Goal: Information Seeking & Learning: Find contact information

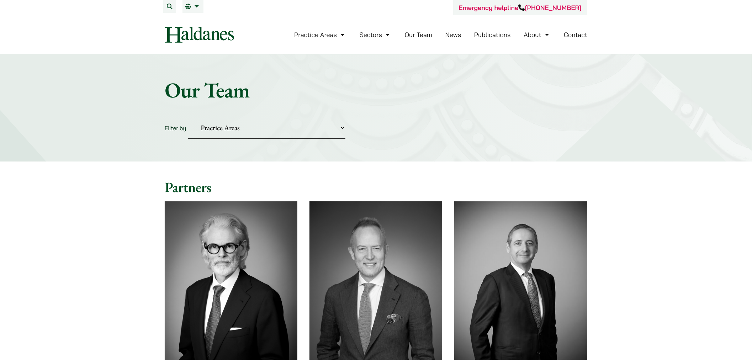
click at [458, 33] on link "News" at bounding box center [453, 35] width 16 height 8
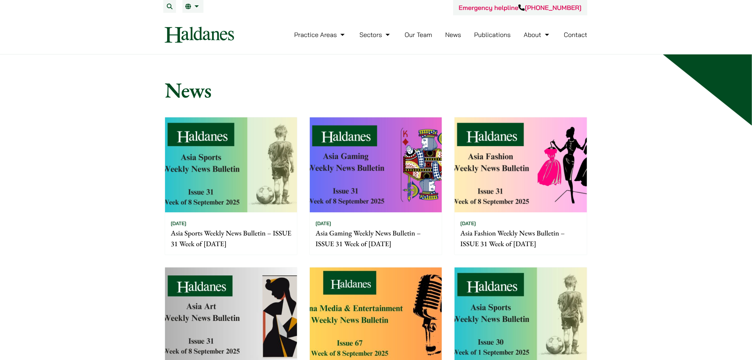
click at [455, 37] on link "News" at bounding box center [453, 35] width 16 height 8
click at [476, 36] on link "Publications" at bounding box center [492, 35] width 37 height 8
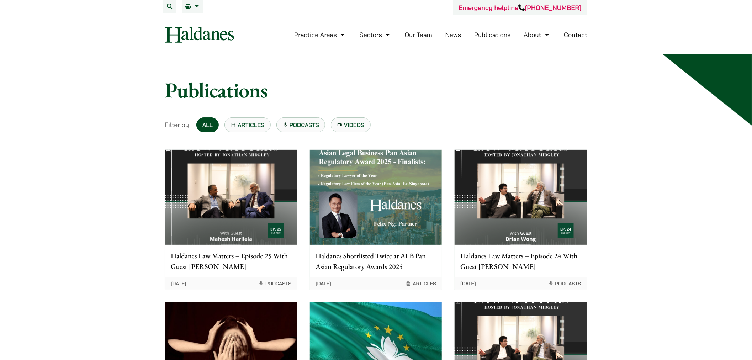
click at [448, 33] on link "News" at bounding box center [453, 35] width 16 height 8
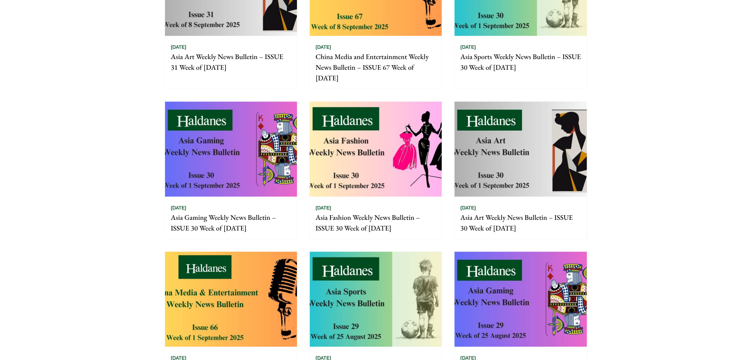
scroll to position [474, 0]
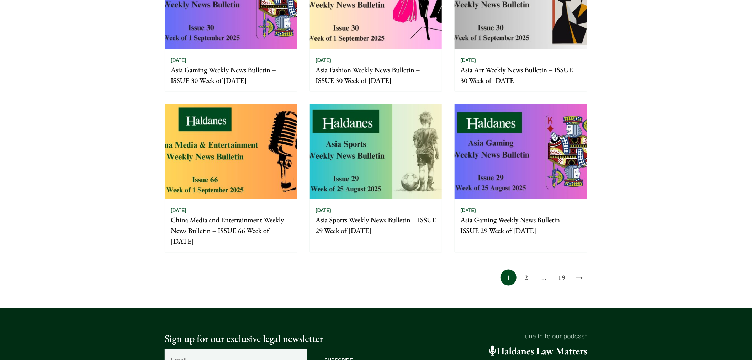
click at [522, 280] on link "2" at bounding box center [526, 278] width 16 height 16
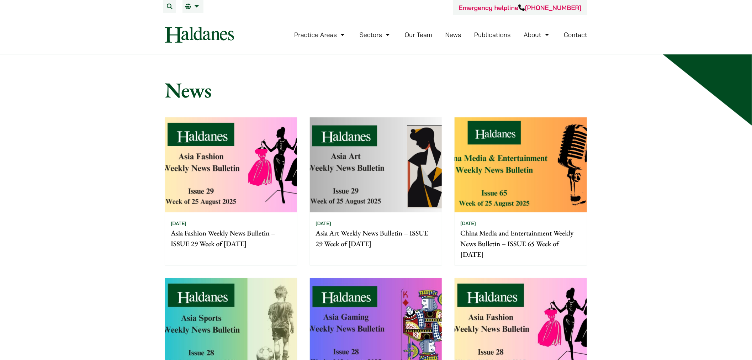
click at [474, 33] on link "Publications" at bounding box center [492, 35] width 37 height 8
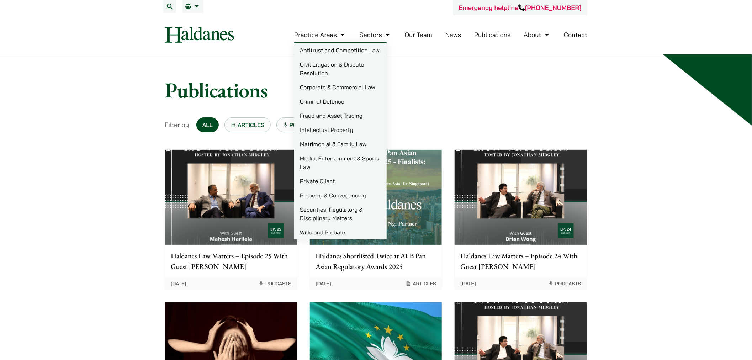
click at [329, 99] on link "Criminal Defence" at bounding box center [340, 101] width 92 height 14
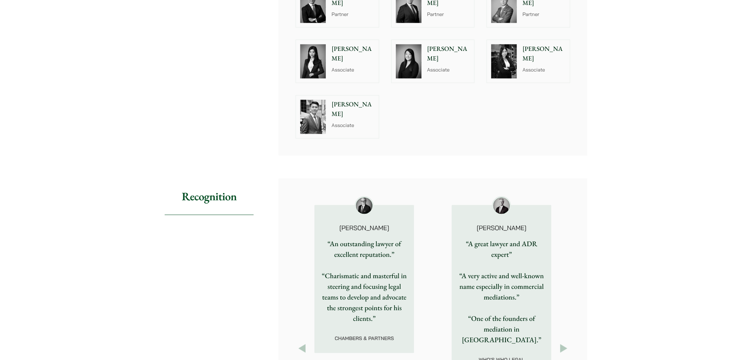
scroll to position [988, 0]
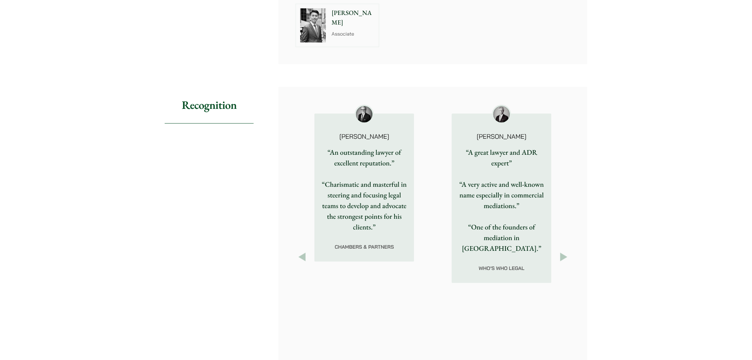
click at [566, 250] on button "Next" at bounding box center [563, 256] width 13 height 13
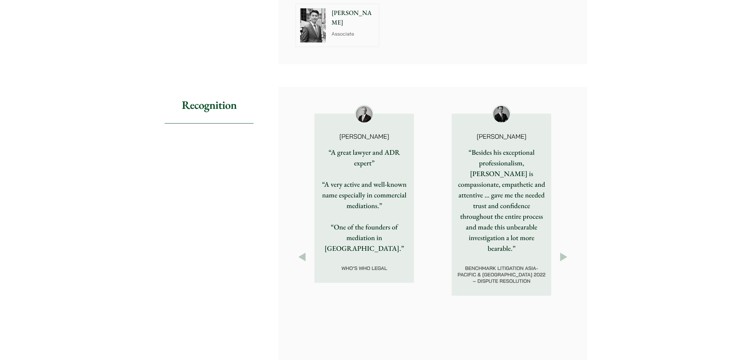
click at [561, 250] on button "Next" at bounding box center [563, 256] width 13 height 13
click at [560, 250] on button "Next" at bounding box center [563, 256] width 13 height 13
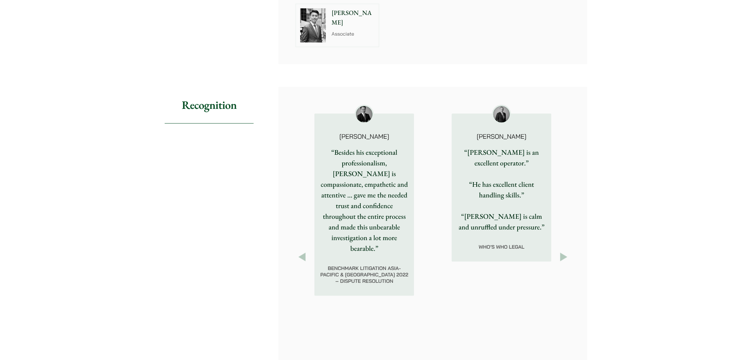
click at [558, 250] on button "Next" at bounding box center [563, 256] width 13 height 13
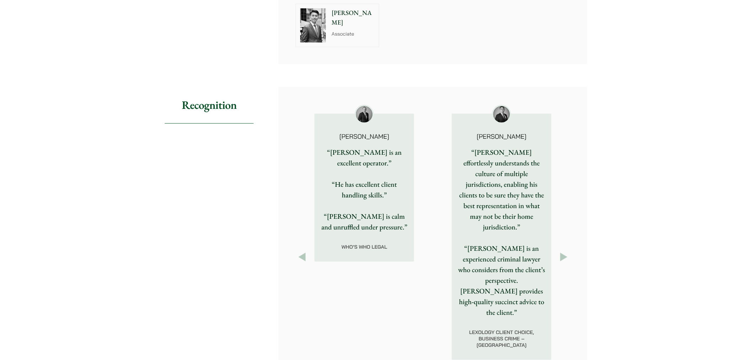
click at [559, 250] on button "Next" at bounding box center [563, 256] width 13 height 13
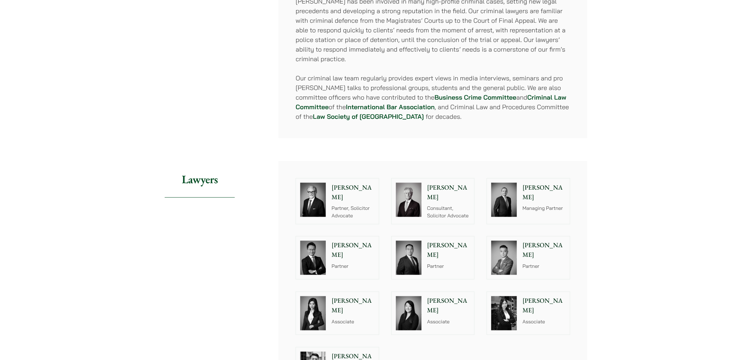
scroll to position [711, 0]
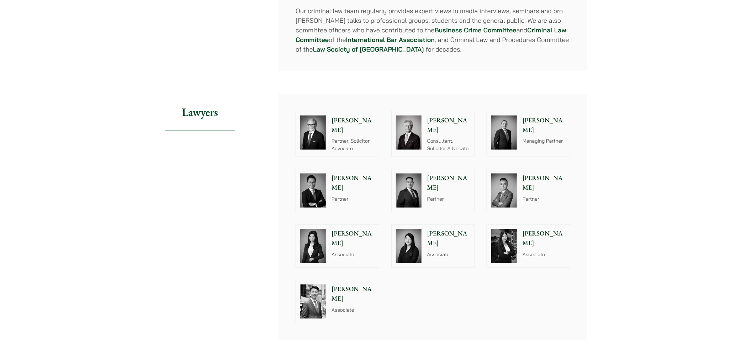
click at [546, 174] on p "[PERSON_NAME]" at bounding box center [543, 183] width 43 height 19
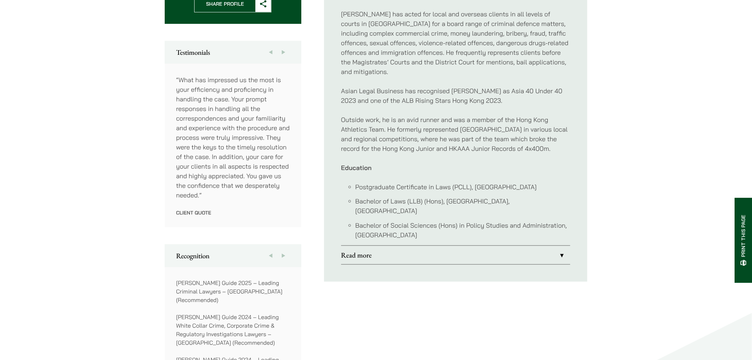
scroll to position [435, 0]
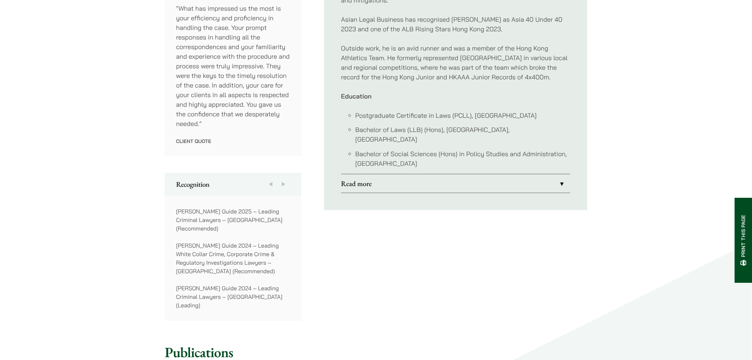
click at [282, 179] on button "Next" at bounding box center [283, 184] width 13 height 23
